Goal: Navigation & Orientation: Find specific page/section

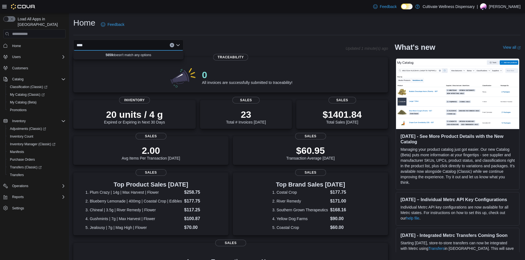
click at [168, 45] on div "****" at bounding box center [128, 45] width 110 height 11
click at [203, 50] on div "**** Combo box. Selected. 5659. Selected. 6690 U.S. Hwy 98 Hattiesburg, MS 3940…" at bounding box center [209, 45] width 272 height 11
